Goal: Task Accomplishment & Management: Complete application form

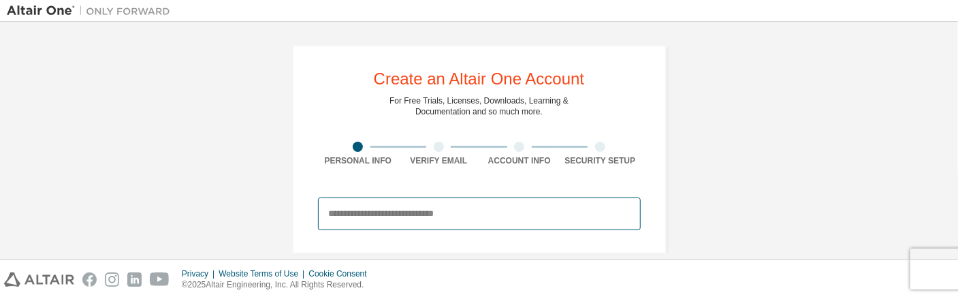
click at [443, 212] on input "email" at bounding box center [479, 214] width 323 height 33
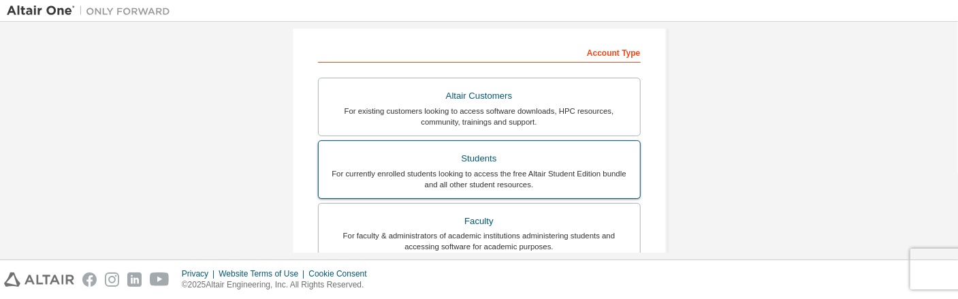
scroll to position [272, 0]
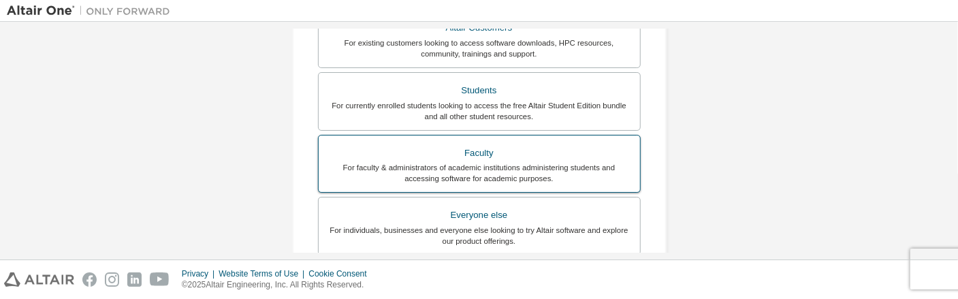
type input "**********"
click at [529, 172] on div "For faculty & administrators of academic institutions administering students an…" at bounding box center [479, 173] width 305 height 22
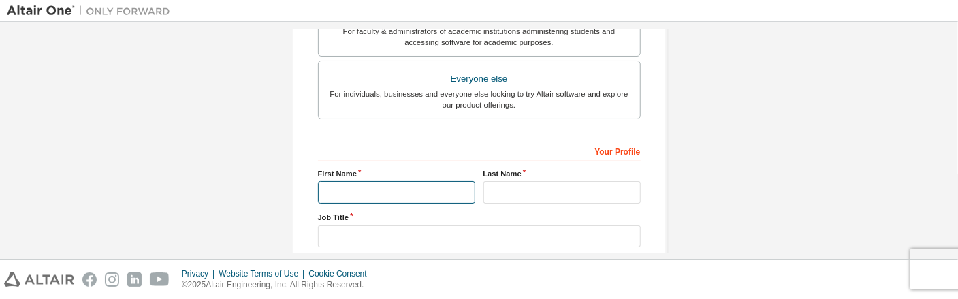
click at [419, 195] on input "text" at bounding box center [396, 192] width 157 height 22
type input "********"
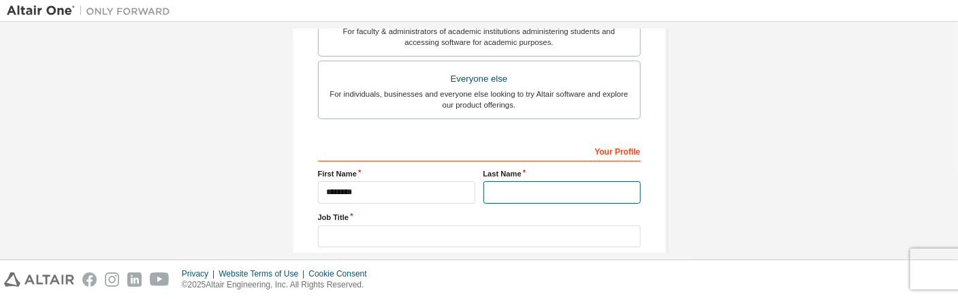
click at [502, 196] on input "text" at bounding box center [562, 192] width 157 height 22
type input "**"
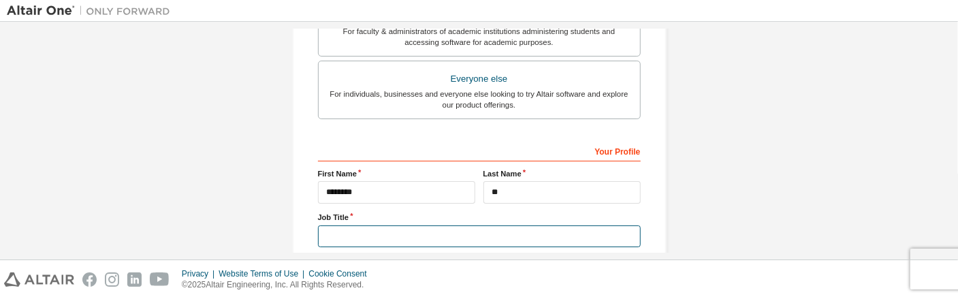
click at [377, 233] on input "text" at bounding box center [479, 236] width 323 height 22
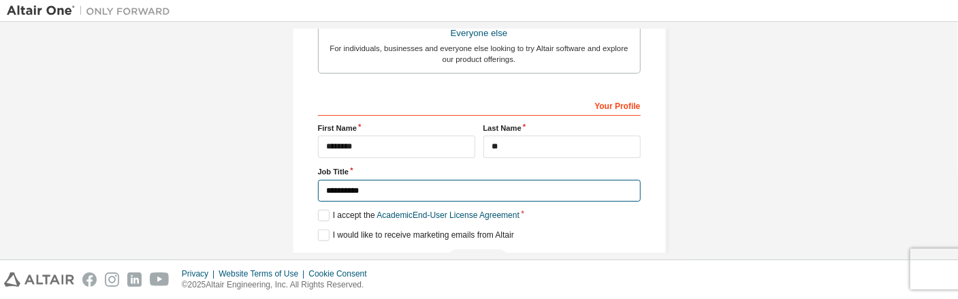
scroll to position [541, 0]
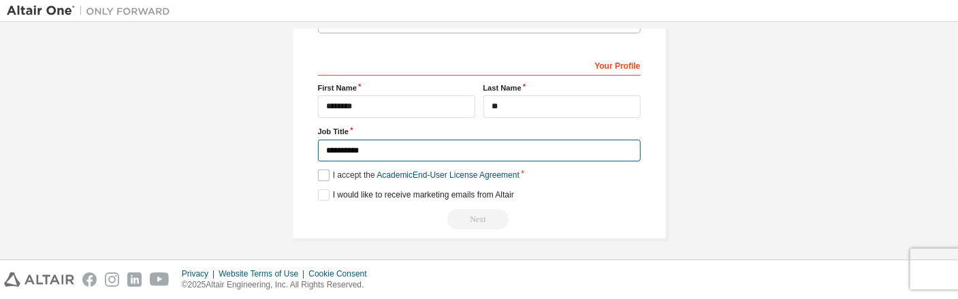
type input "**********"
click at [321, 172] on label "I accept the Academic End-User License Agreement" at bounding box center [419, 176] width 202 height 12
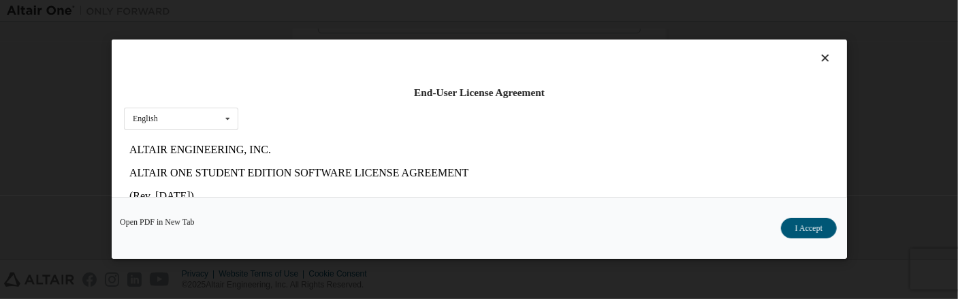
scroll to position [0, 0]
click at [223, 125] on icon at bounding box center [227, 118] width 17 height 21
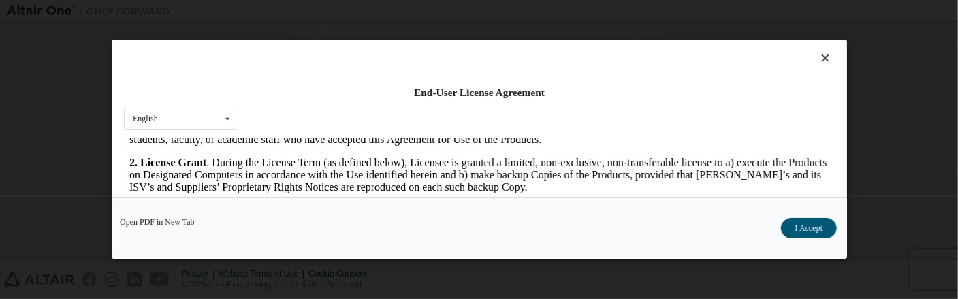
scroll to position [1022, 0]
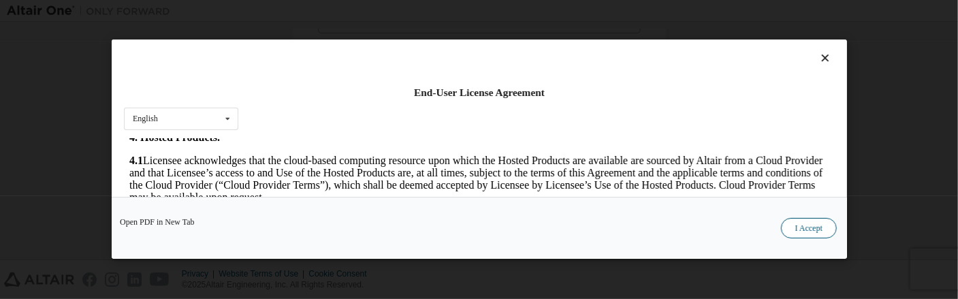
click at [812, 234] on button "I Accept" at bounding box center [809, 229] width 56 height 20
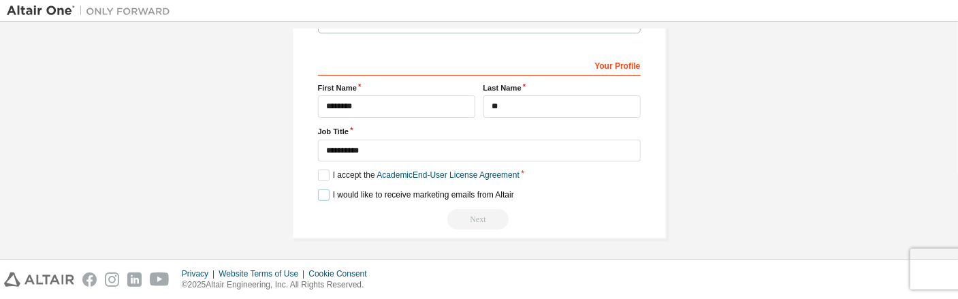
click at [319, 195] on label "I would like to receive marketing emails from Altair" at bounding box center [416, 195] width 196 height 12
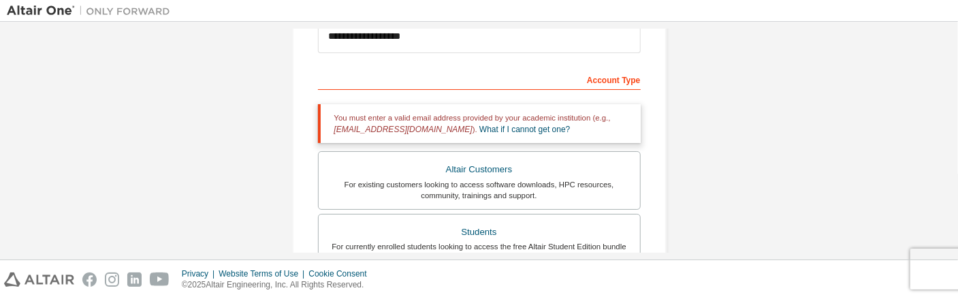
scroll to position [132, 0]
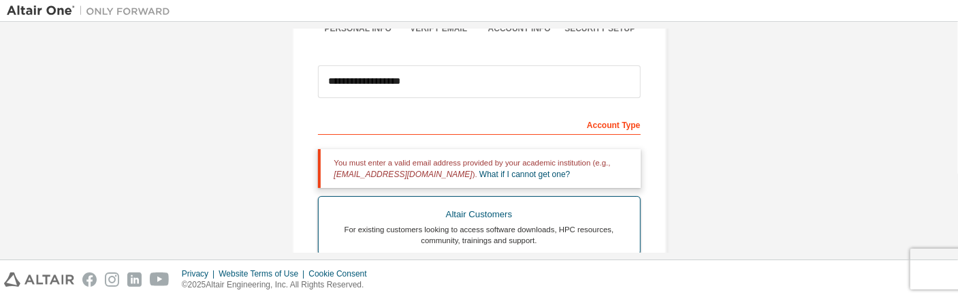
click at [486, 230] on div "For existing customers looking to access software downloads, HPC resources, com…" at bounding box center [479, 235] width 305 height 22
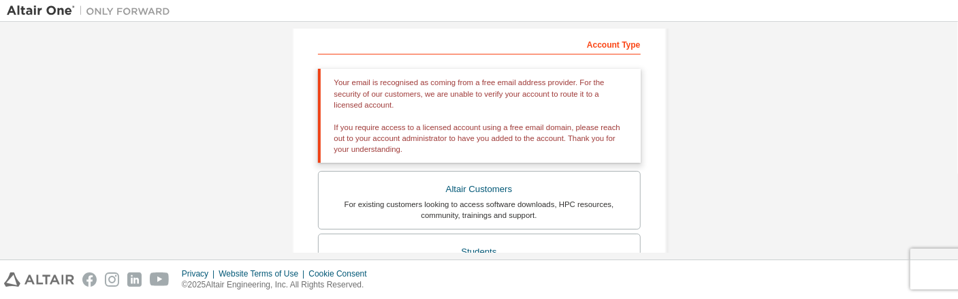
scroll to position [268, 0]
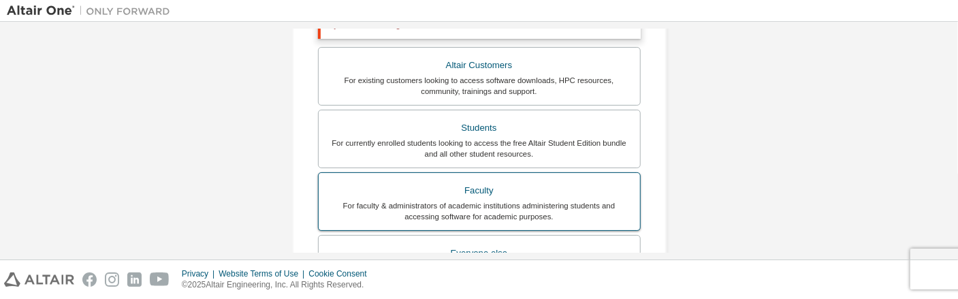
click at [529, 195] on div "Faculty" at bounding box center [479, 190] width 305 height 19
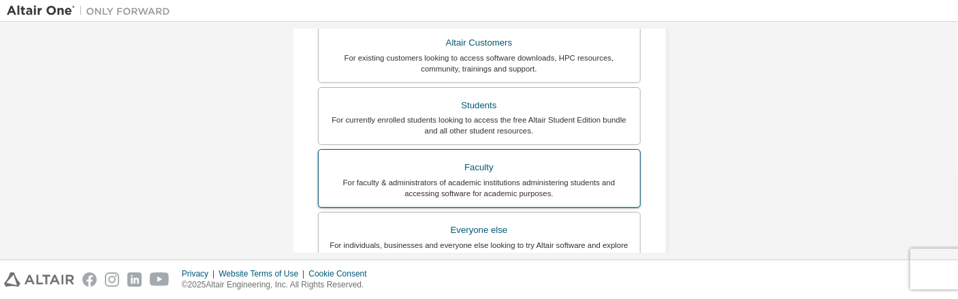
scroll to position [31, 0]
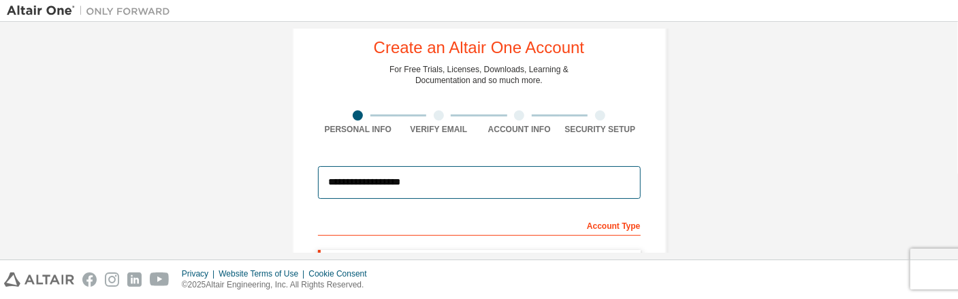
drag, startPoint x: 430, startPoint y: 179, endPoint x: 237, endPoint y: 193, distance: 193.9
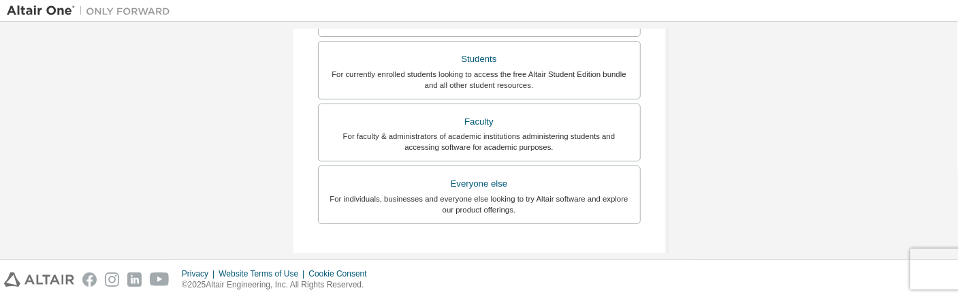
scroll to position [494, 0]
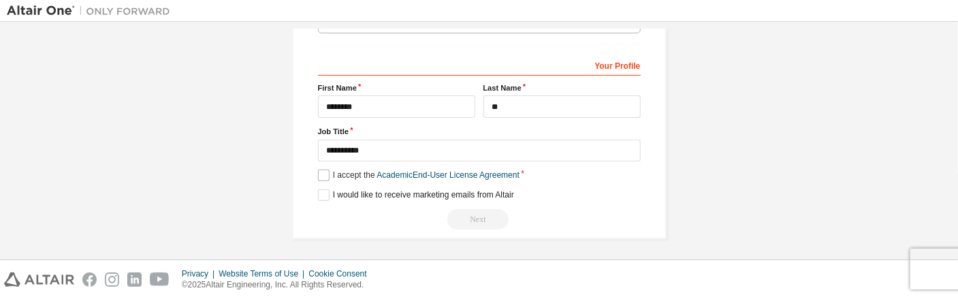
type input "**********"
click at [323, 172] on label "I accept the Academic End-User License Agreement" at bounding box center [419, 176] width 202 height 12
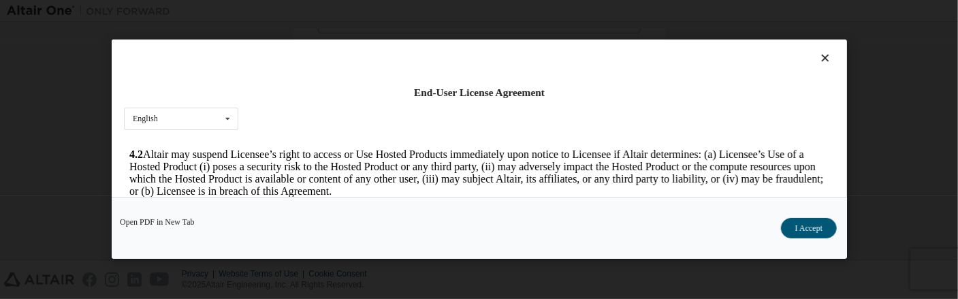
scroll to position [91, 0]
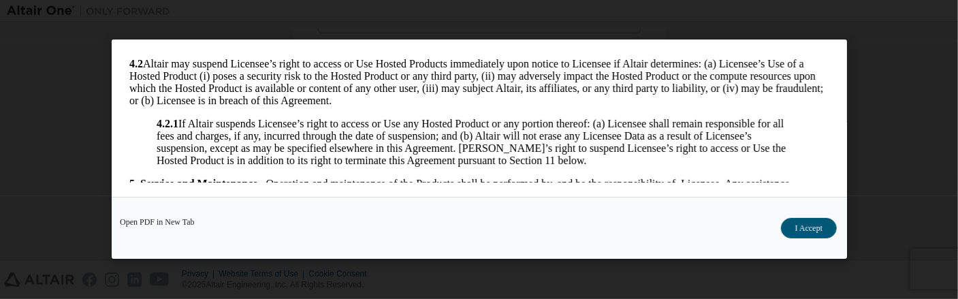
click at [802, 233] on button "I Accept" at bounding box center [809, 229] width 56 height 20
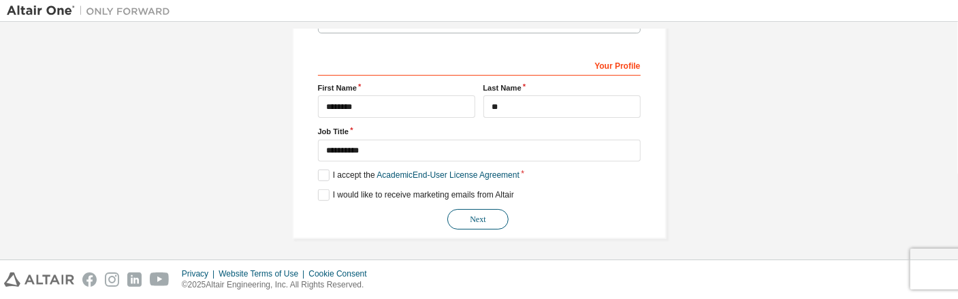
click at [473, 221] on button "Next" at bounding box center [477, 219] width 61 height 20
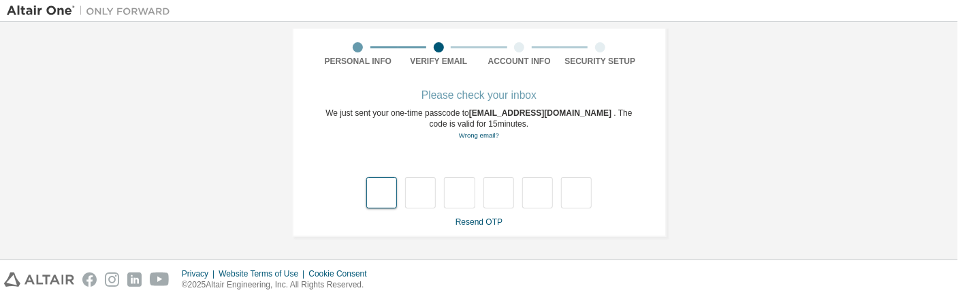
type input "*"
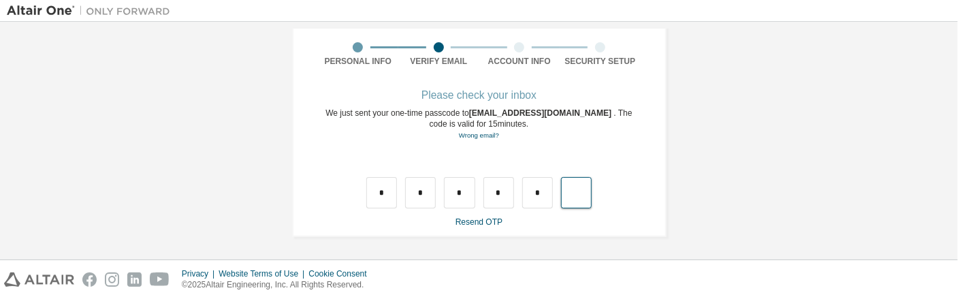
type input "*"
